Goal: Navigation & Orientation: Find specific page/section

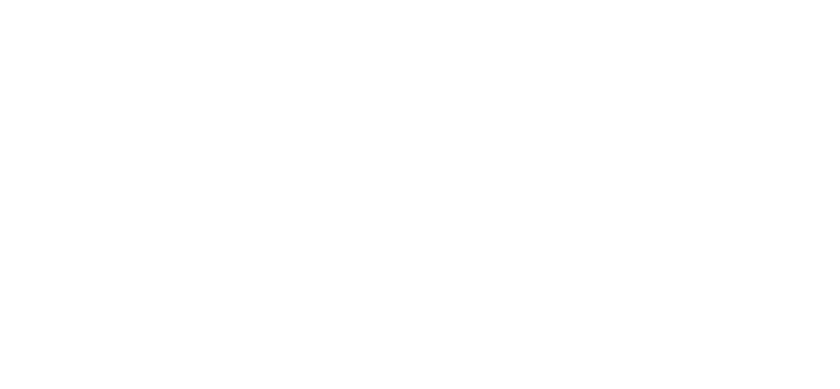
select select "es"
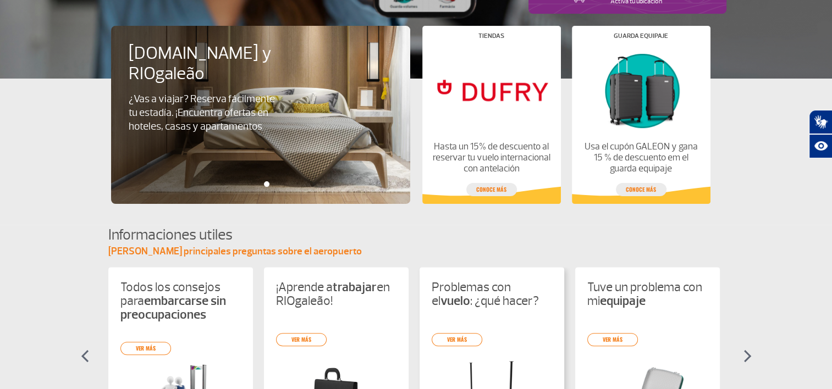
scroll to position [274, 0]
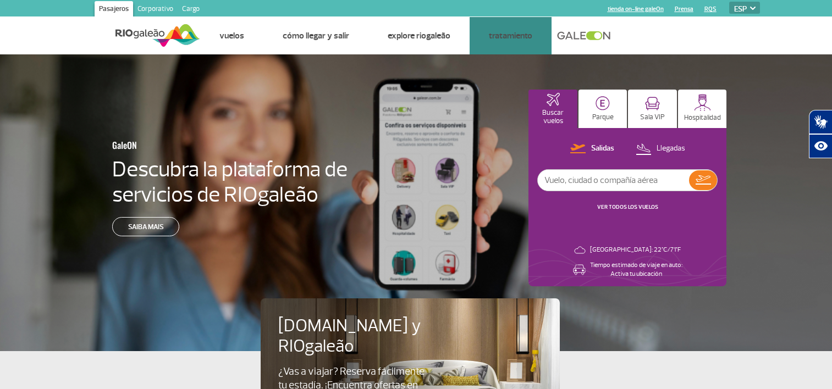
select select "es"
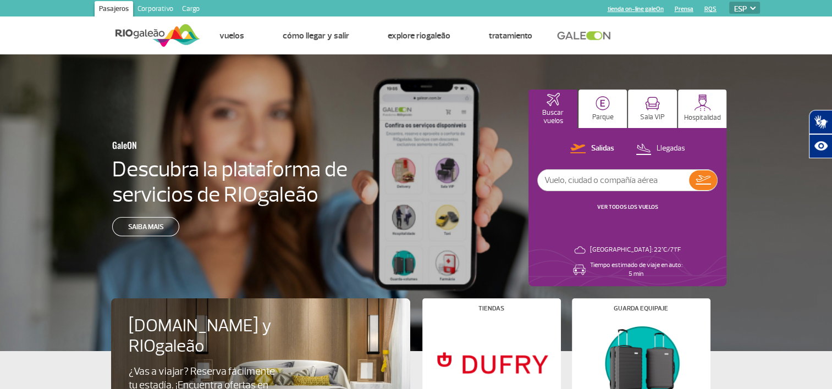
click at [567, 184] on input "text" at bounding box center [613, 180] width 151 height 21
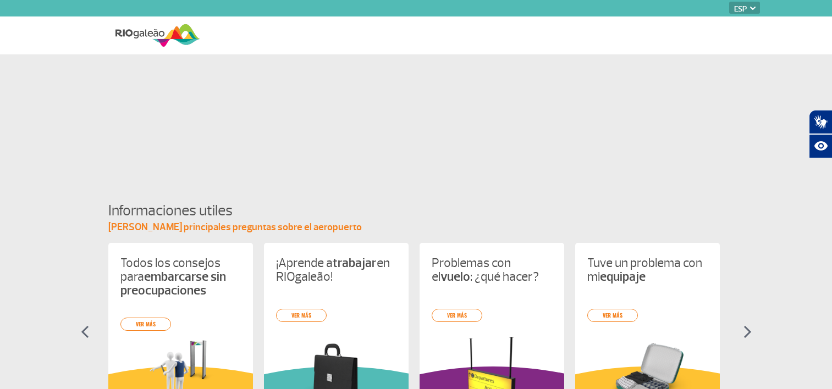
select select "es"
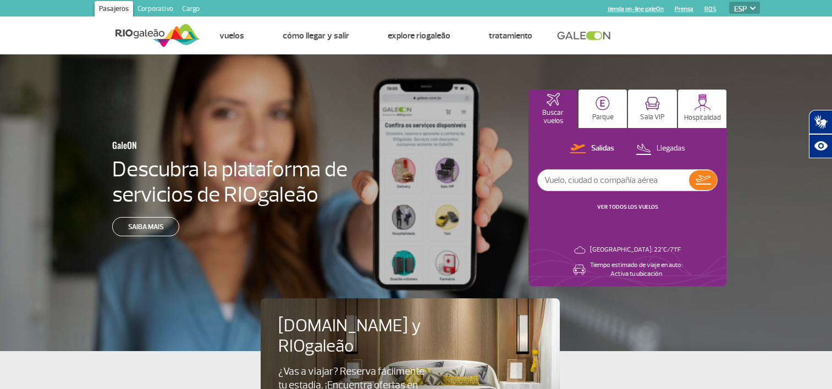
select select "es"
